Goal: Information Seeking & Learning: Learn about a topic

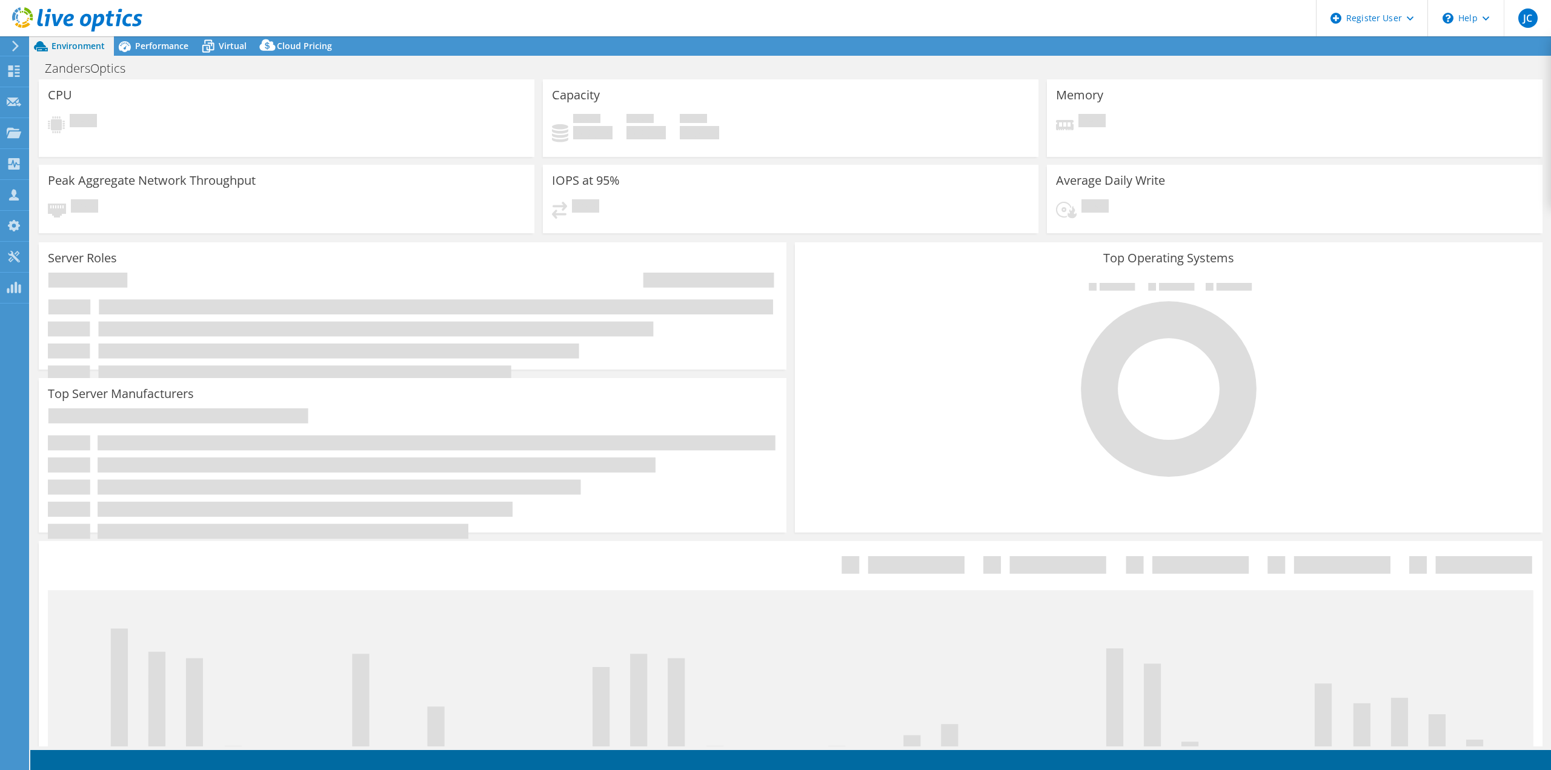
select select "USD"
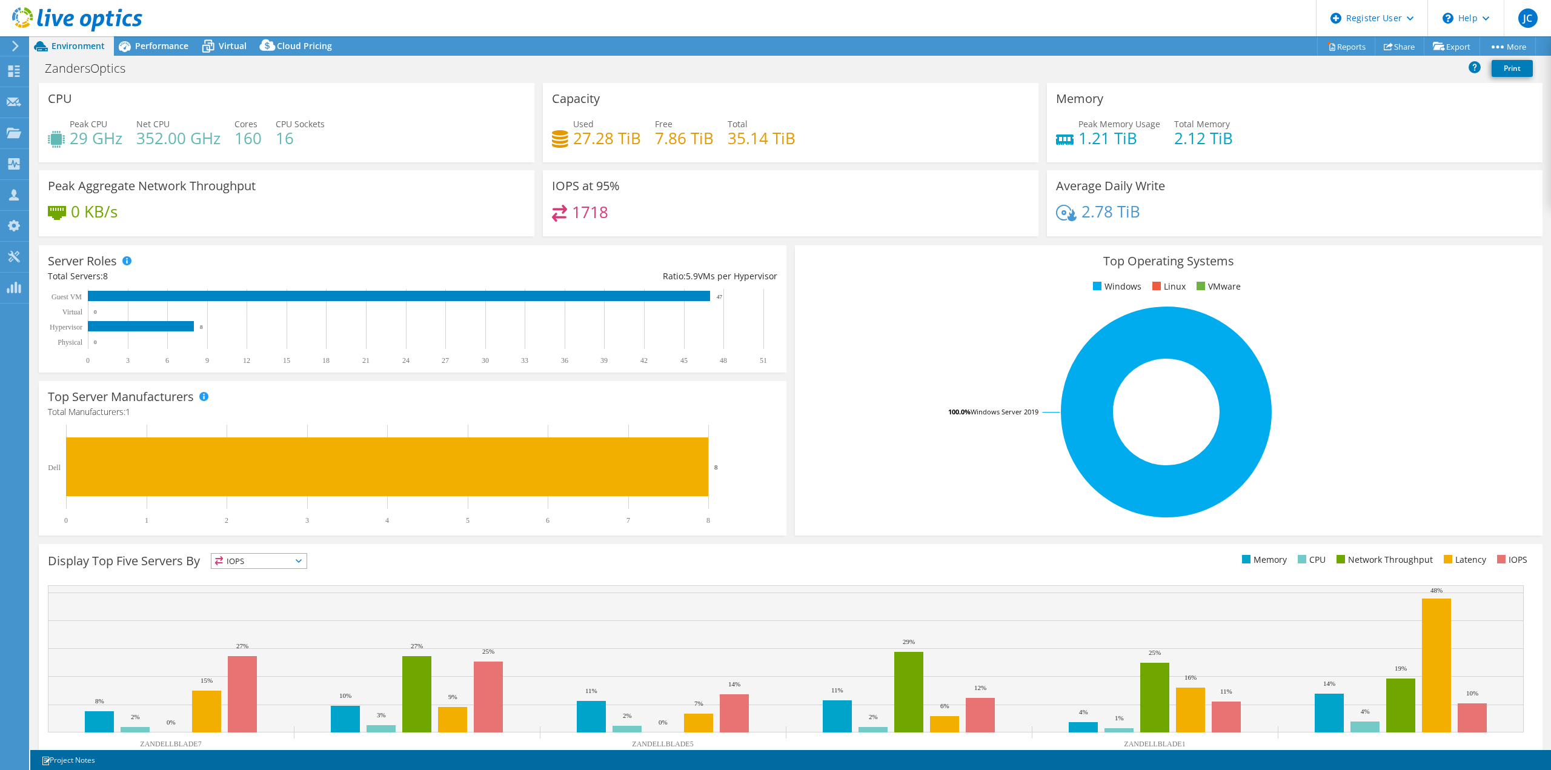
click at [431, 377] on div "Top Server Manufacturers Manufacturers are shown for physical servers and hyper…" at bounding box center [413, 458] width 756 height 163
click at [159, 53] on div "Performance" at bounding box center [156, 45] width 84 height 19
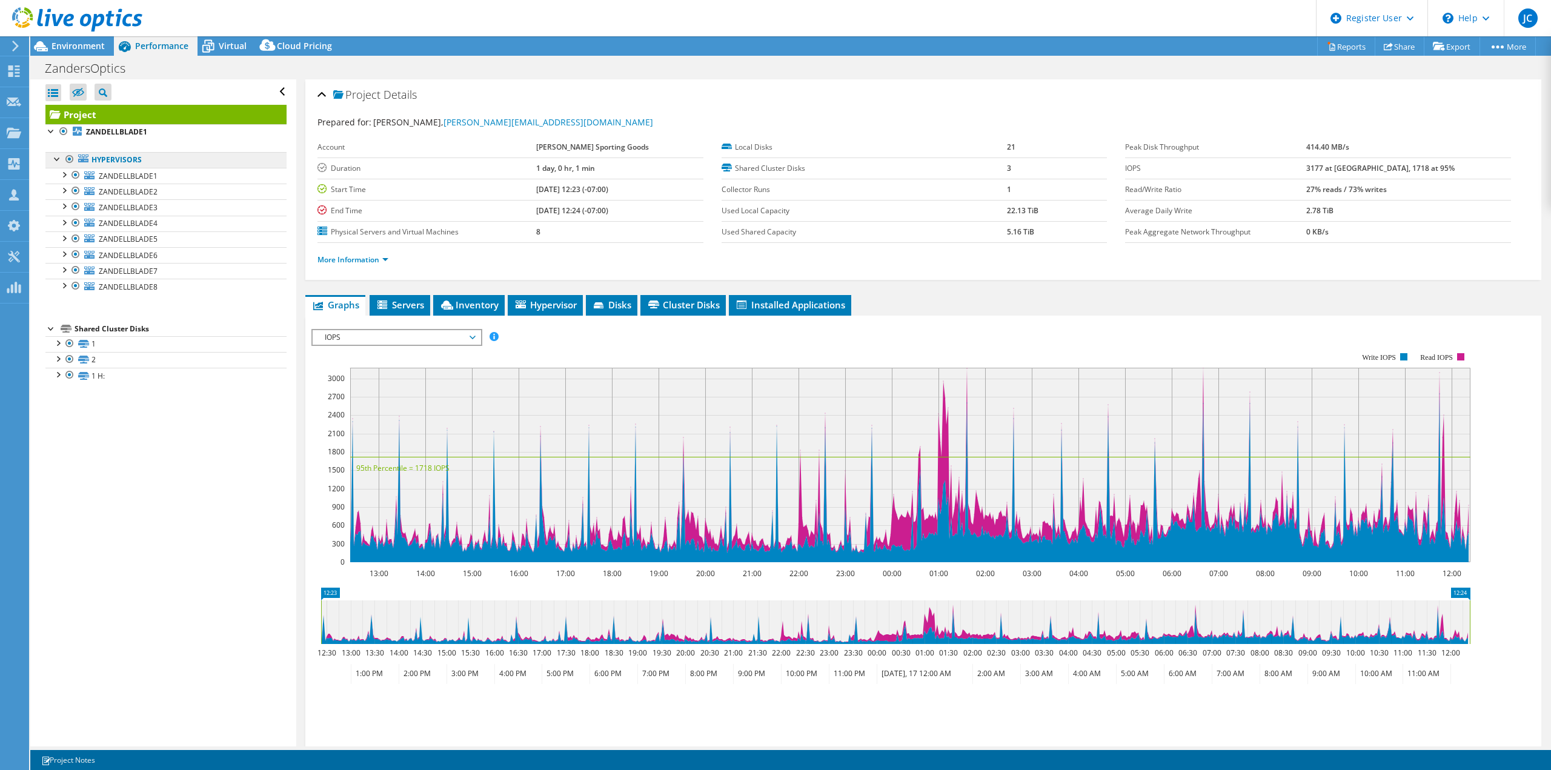
click at [111, 157] on link "Hypervisors" at bounding box center [165, 160] width 241 height 16
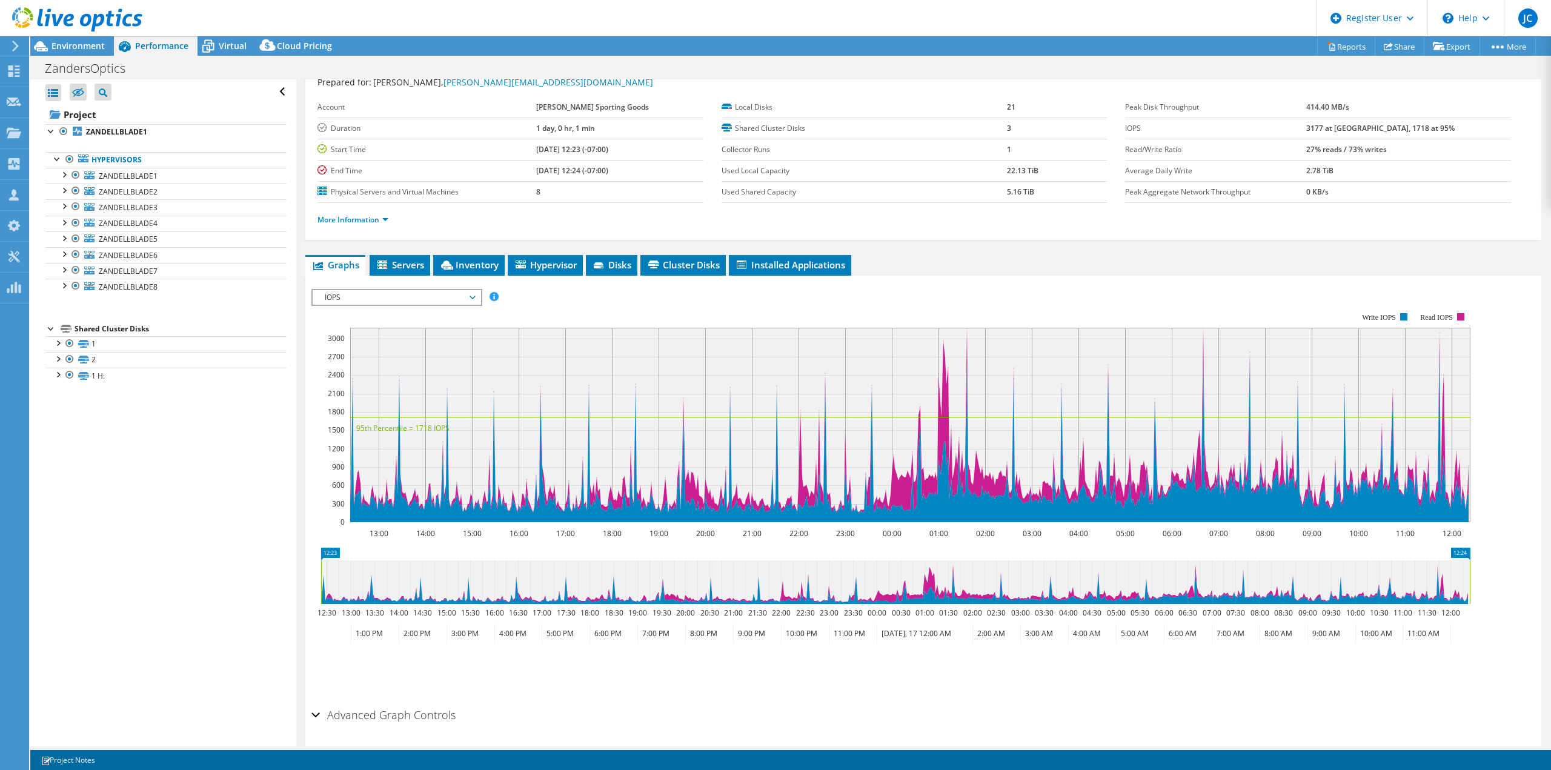
scroll to position [80, 0]
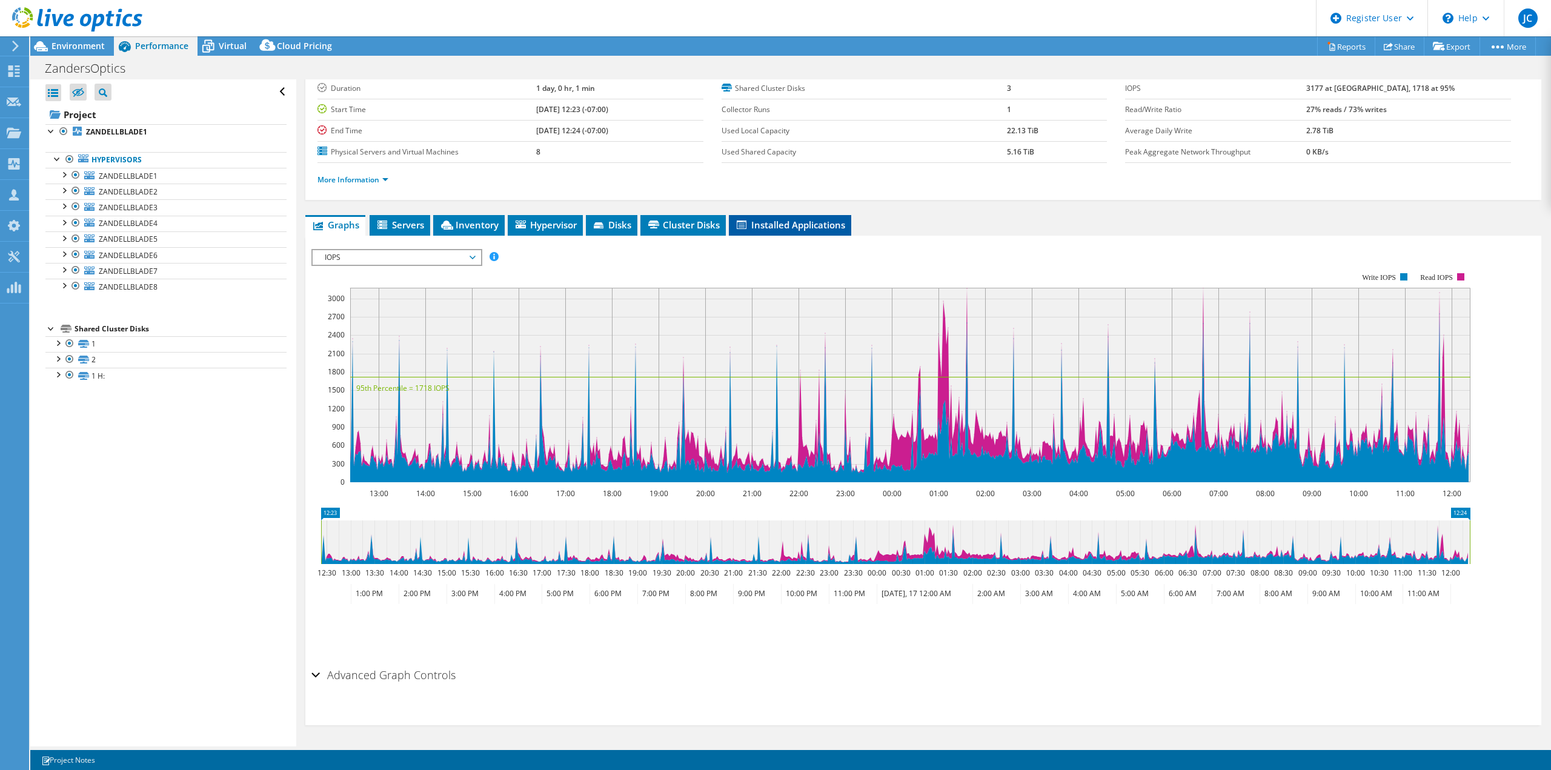
click at [777, 225] on span "Installed Applications" at bounding box center [790, 225] width 110 height 12
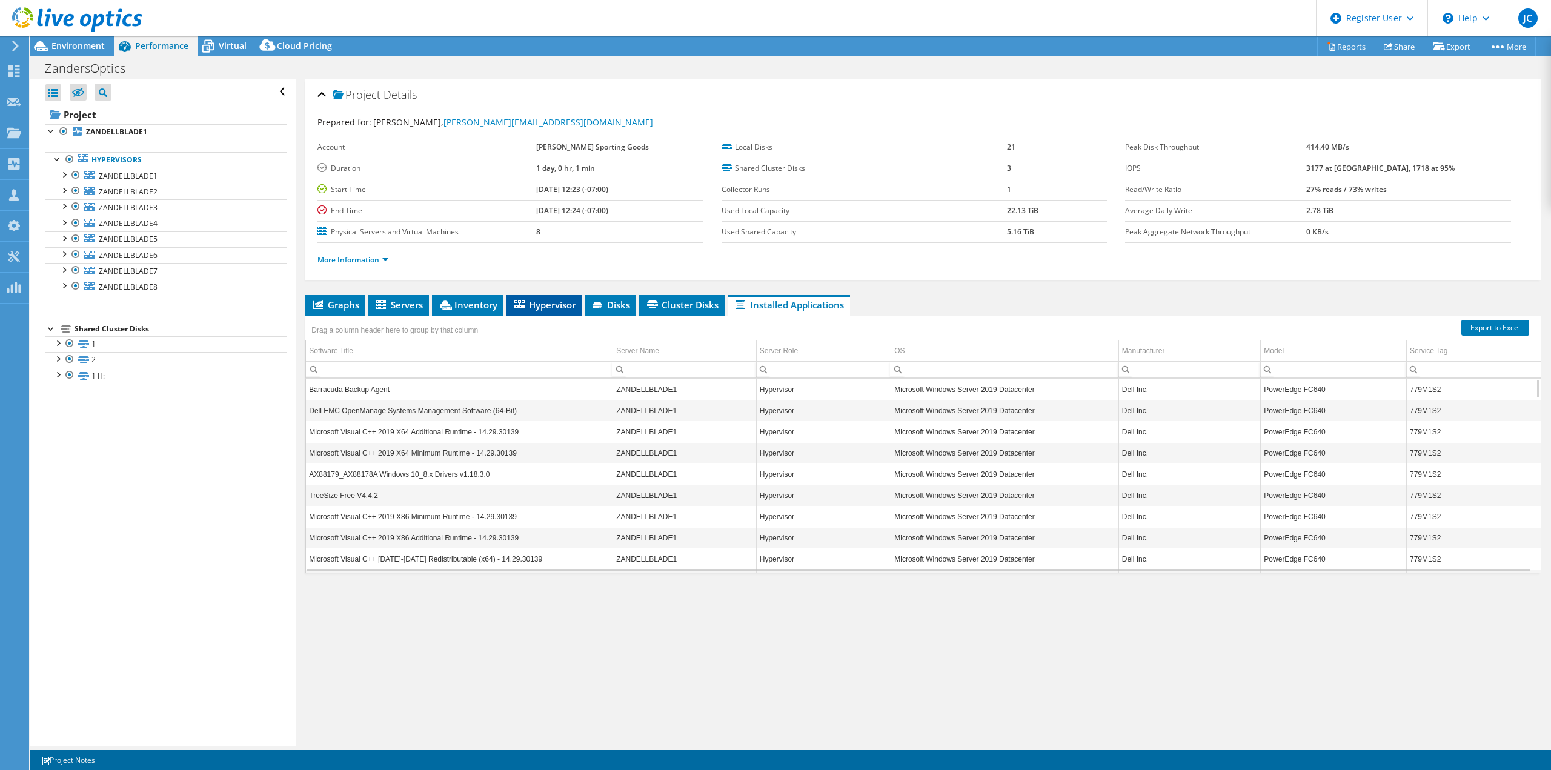
click at [549, 308] on span "Hypervisor" at bounding box center [543, 305] width 63 height 12
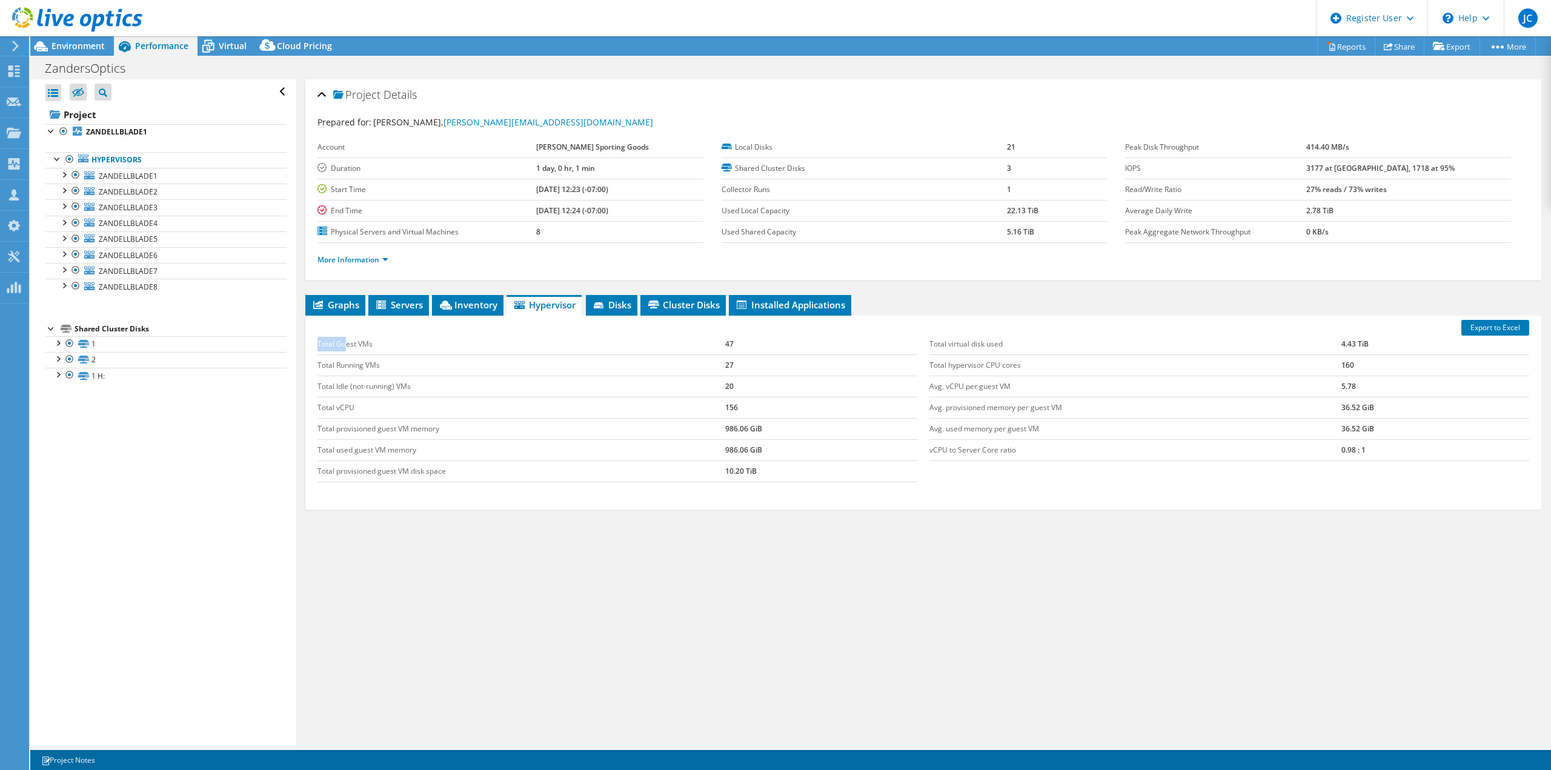
drag, startPoint x: 345, startPoint y: 344, endPoint x: 915, endPoint y: 474, distance: 584.0
click at [915, 474] on div "Total Guest VMs 47 Total Running VMs 27 Total Idle (not-running) VMs 20 Total v…" at bounding box center [617, 408] width 612 height 173
click at [955, 374] on td "Total hypervisor CPU cores" at bounding box center [1135, 364] width 412 height 21
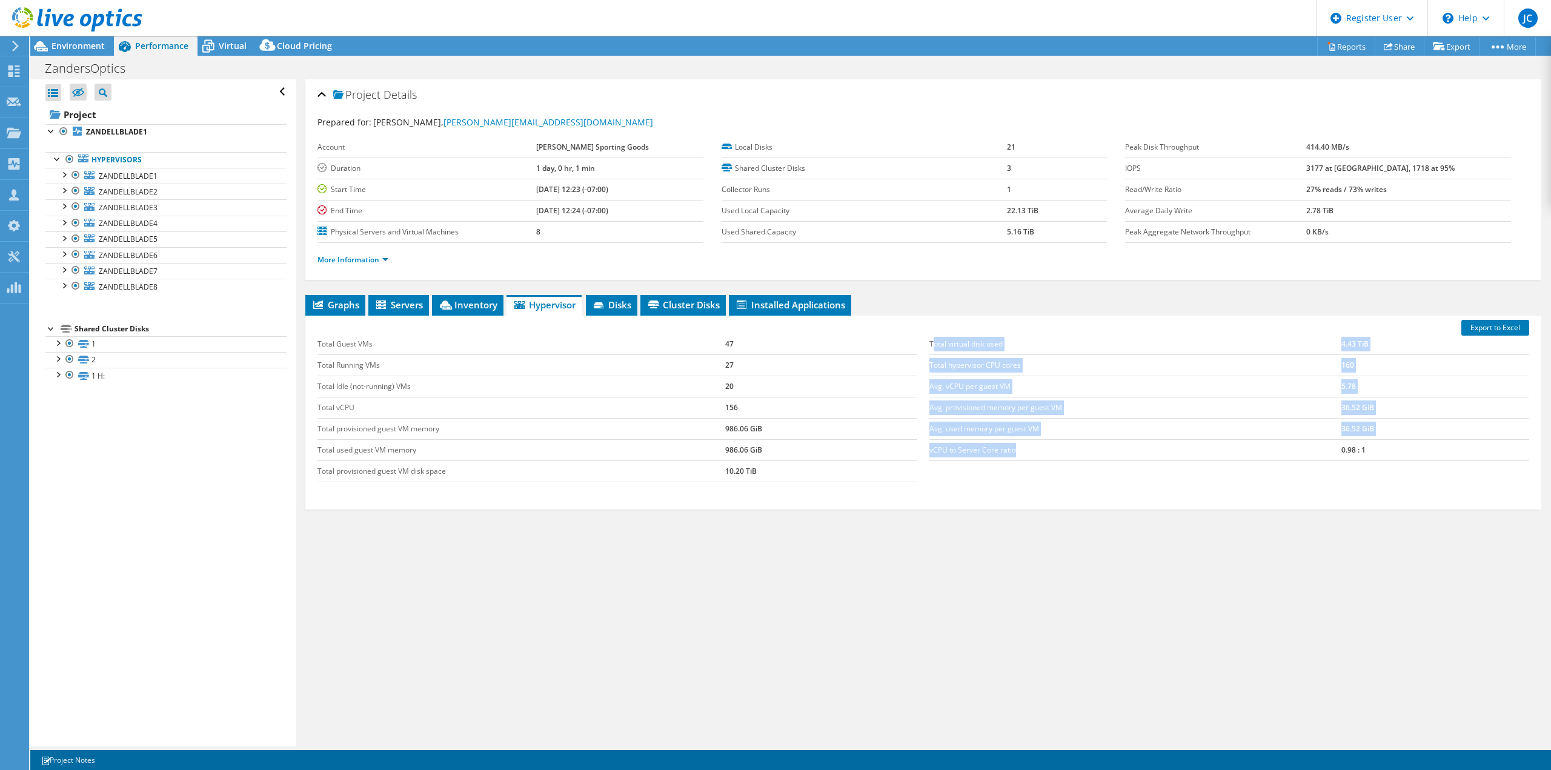
drag, startPoint x: 928, startPoint y: 345, endPoint x: 1099, endPoint y: 454, distance: 202.6
click at [1099, 454] on tbody "Total virtual disk used 4.43 TiB Total hypervisor CPU cores 160 Avg. vCPU per g…" at bounding box center [1229, 397] width 600 height 127
click at [1175, 487] on div "Total Guest VMs 47 Total Running VMs 27 Total Idle (not-running) VMs 20 Total v…" at bounding box center [923, 408] width 1224 height 173
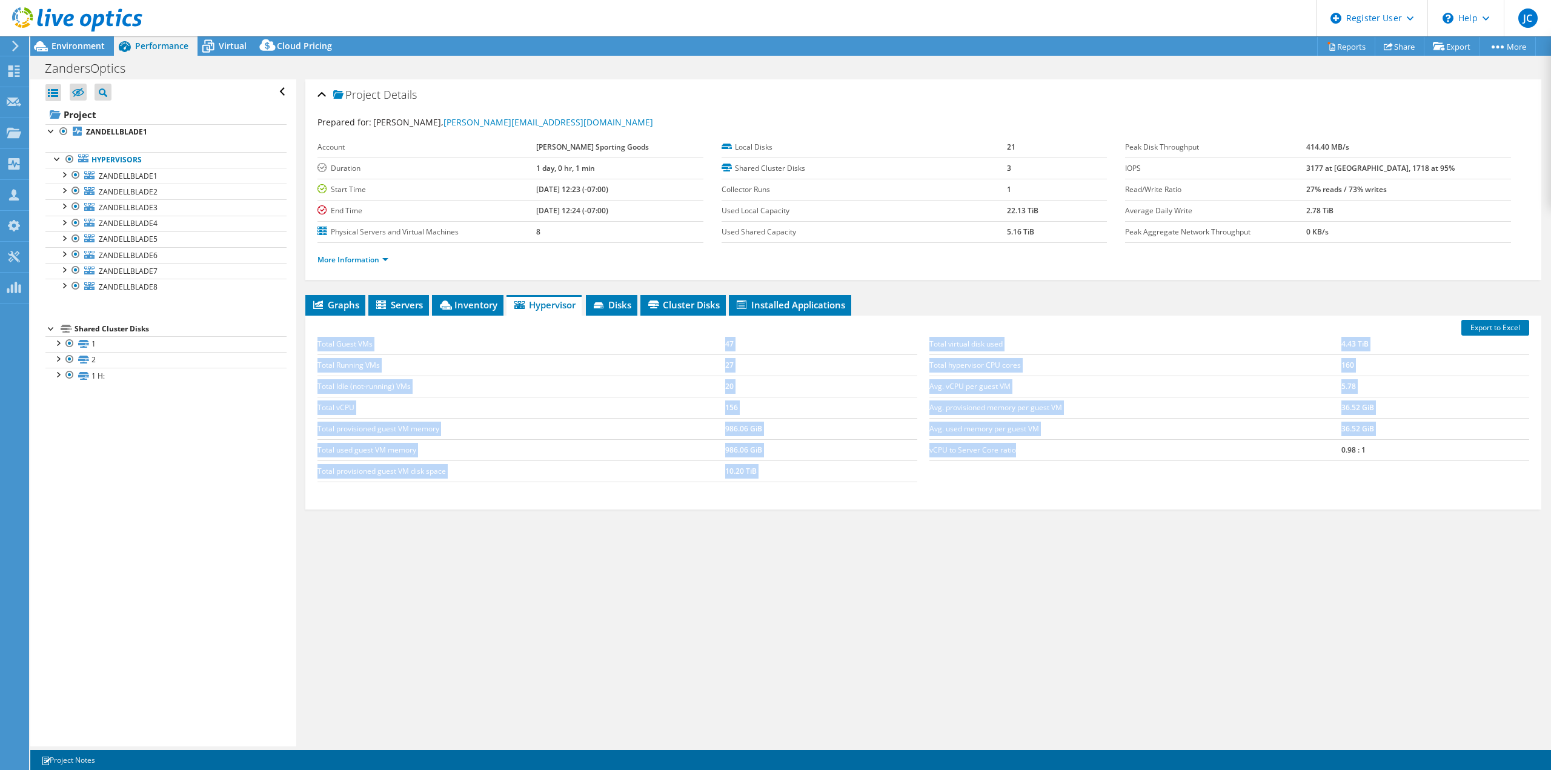
drag, startPoint x: 1055, startPoint y: 448, endPoint x: 916, endPoint y: 371, distance: 158.1
click at [916, 371] on div "Total Guest VMs 47 Total Running VMs 27 Total Idle (not-running) VMs 20 Total v…" at bounding box center [923, 408] width 1224 height 173
click at [993, 416] on td "Avg. provisioned memory per guest VM" at bounding box center [1135, 407] width 412 height 21
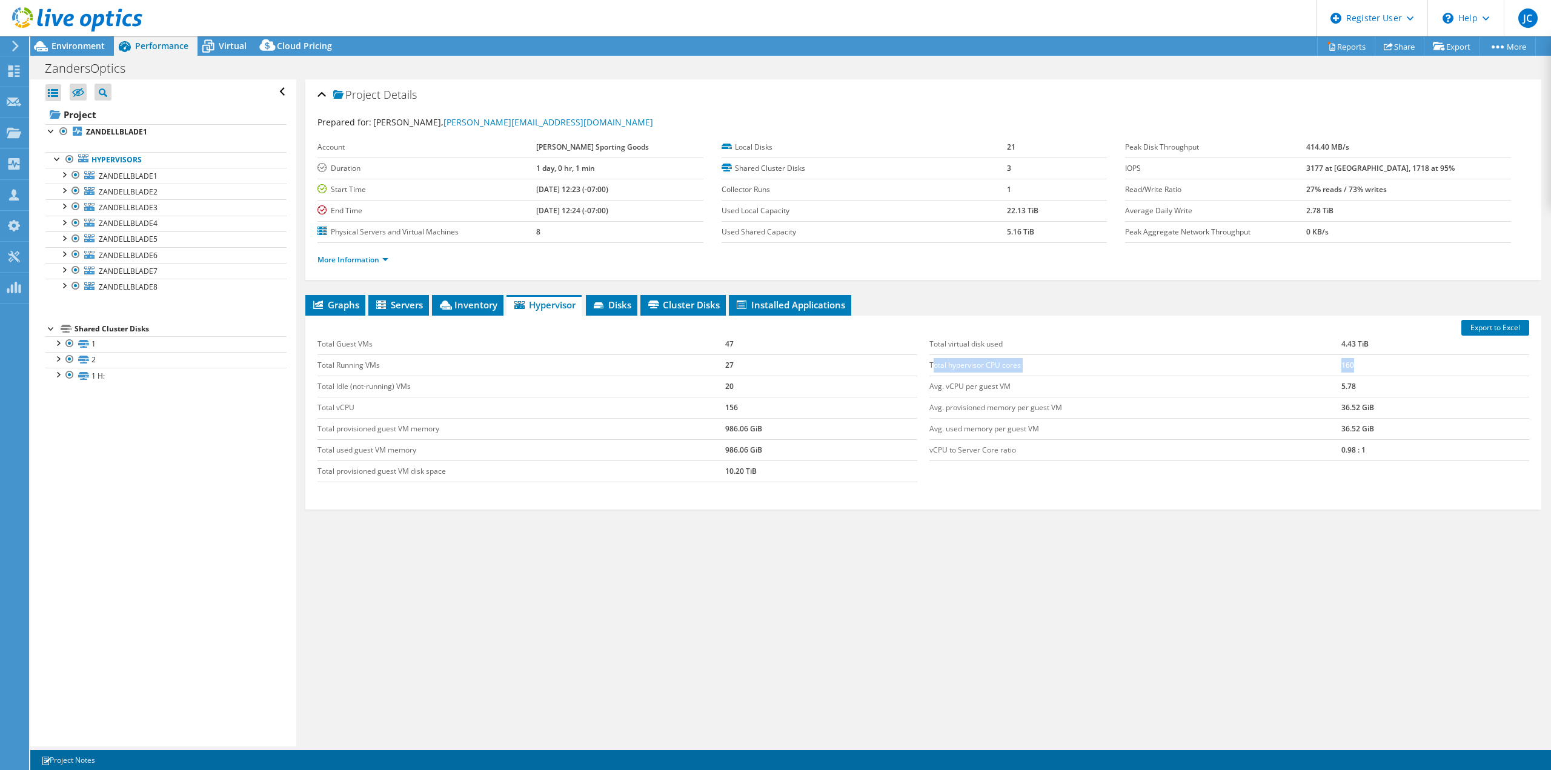
drag, startPoint x: 930, startPoint y: 365, endPoint x: 1376, endPoint y: 362, distance: 445.2
click at [1376, 362] on tr "Total hypervisor CPU cores 160" at bounding box center [1229, 364] width 600 height 21
click at [1356, 370] on td "160" at bounding box center [1435, 364] width 188 height 21
drag, startPoint x: 1345, startPoint y: 364, endPoint x: 925, endPoint y: 362, distance: 420.4
click at [929, 362] on tr "Total hypervisor CPU cores 160" at bounding box center [1229, 364] width 600 height 21
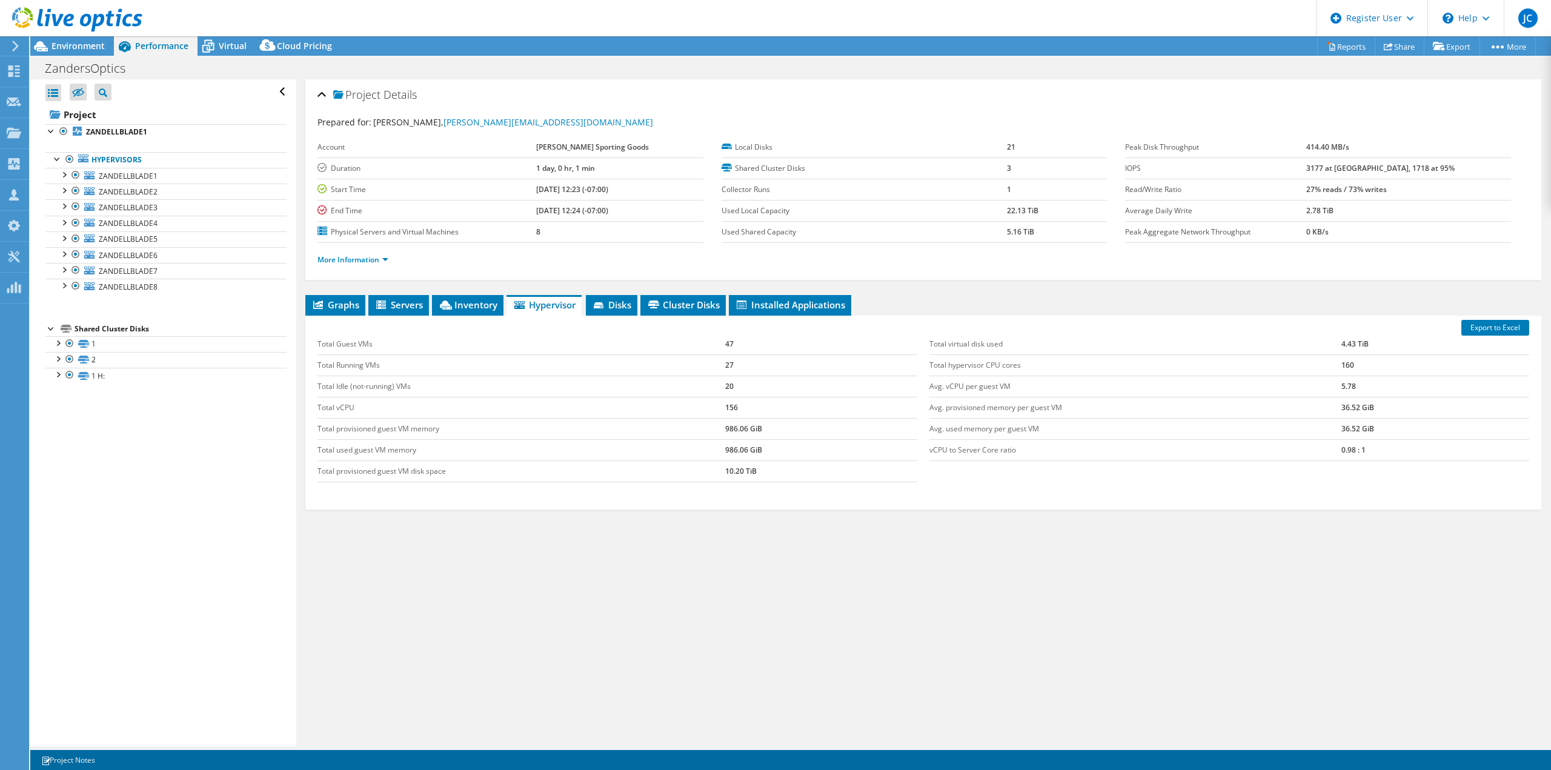
click at [754, 601] on div "Project Details Prepared for: [PERSON_NAME], [PERSON_NAME][EMAIL_ADDRESS][DOMAI…" at bounding box center [923, 412] width 1254 height 667
click at [634, 612] on div "Project Details Prepared for: [PERSON_NAME], [PERSON_NAME][EMAIL_ADDRESS][DOMAI…" at bounding box center [923, 412] width 1254 height 667
click at [821, 300] on span "Installed Applications" at bounding box center [790, 305] width 110 height 12
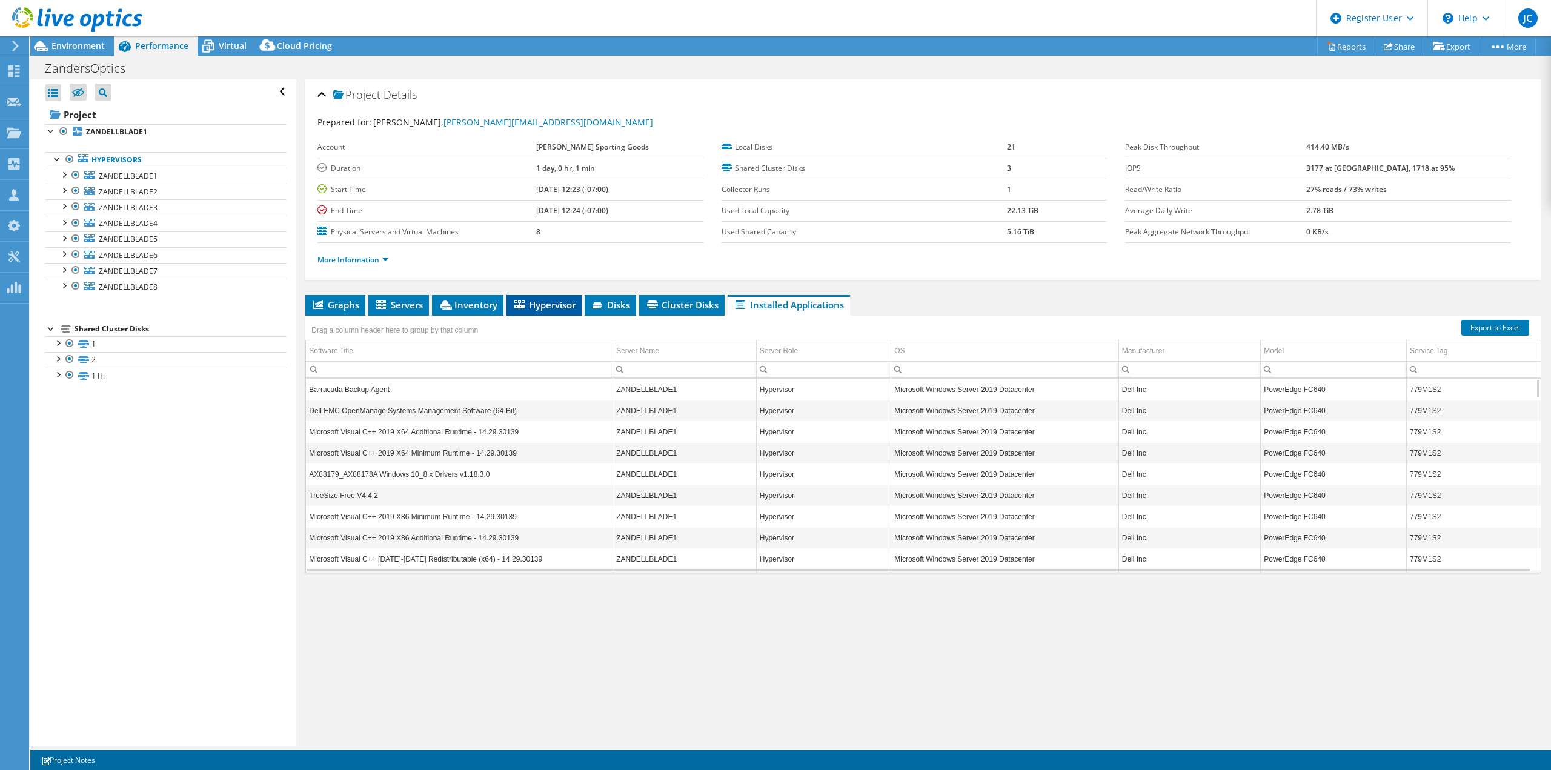
click at [555, 299] on span "Hypervisor" at bounding box center [543, 305] width 63 height 12
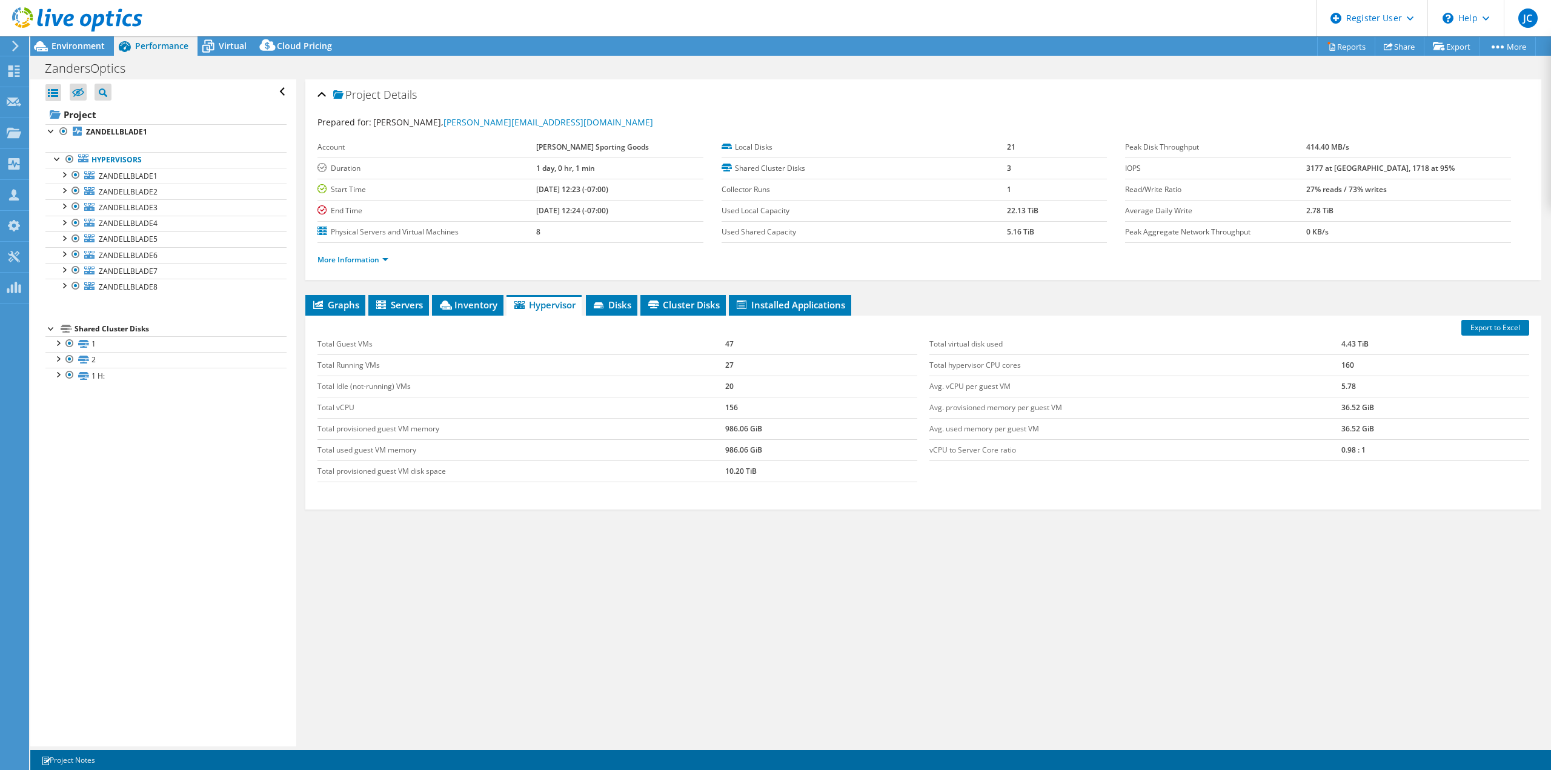
click at [722, 535] on div "Graphs Servers Inventory Hypervisor Disks Cluster Disks Installed Applications …" at bounding box center [923, 446] width 1236 height 303
click at [363, 451] on td "Total used guest VM memory" at bounding box center [521, 449] width 408 height 21
click at [365, 452] on td "Total used guest VM memory" at bounding box center [521, 449] width 408 height 21
click at [393, 450] on td "Total used guest VM memory" at bounding box center [521, 449] width 408 height 21
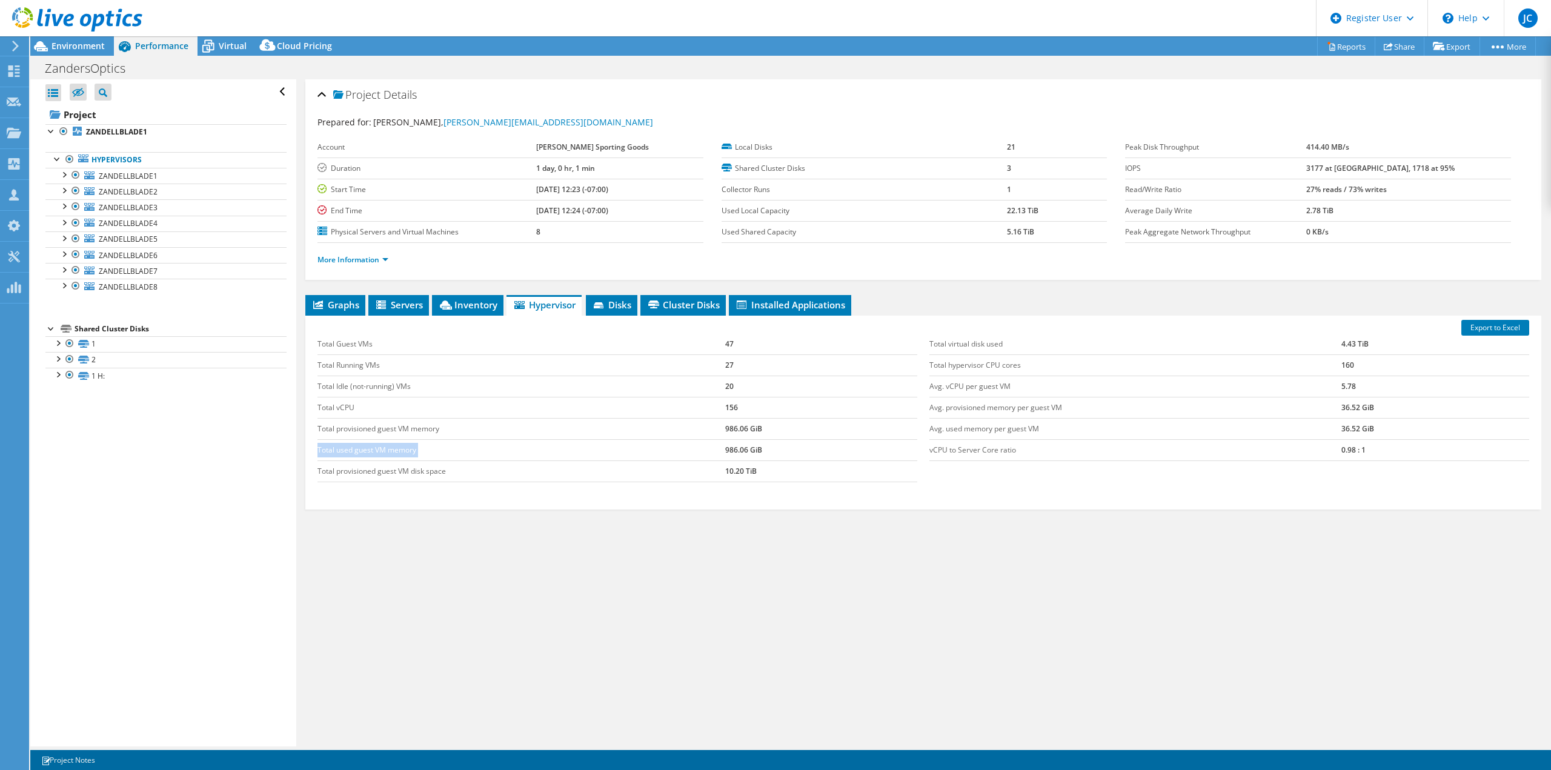
click at [393, 450] on td "Total used guest VM memory" at bounding box center [521, 449] width 408 height 21
click at [393, 451] on td "Total used guest VM memory" at bounding box center [521, 449] width 408 height 21
